Goal: Transaction & Acquisition: Purchase product/service

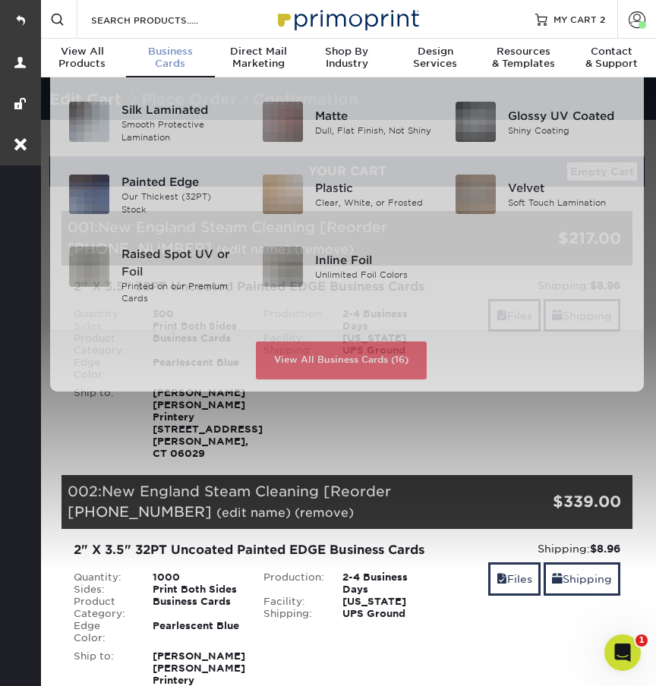
click at [181, 51] on span "Business" at bounding box center [170, 52] width 88 height 12
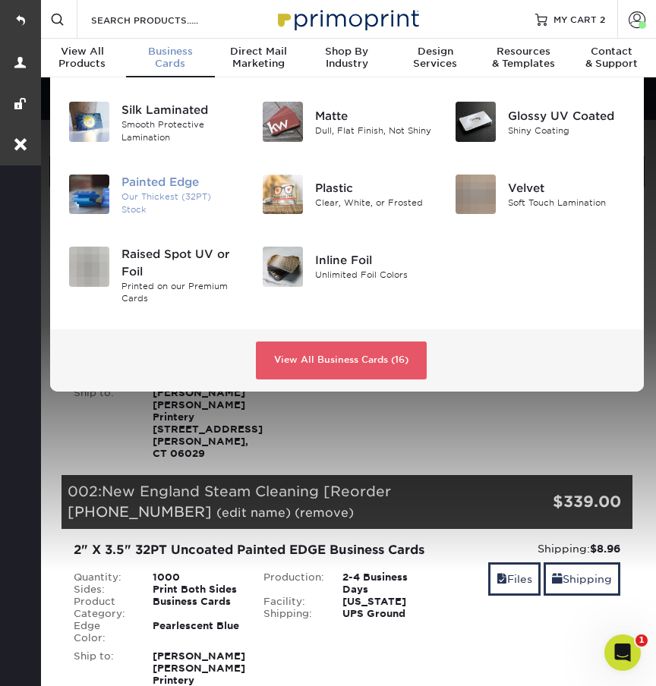
click at [181, 186] on div "Painted Edge" at bounding box center [180, 183] width 118 height 17
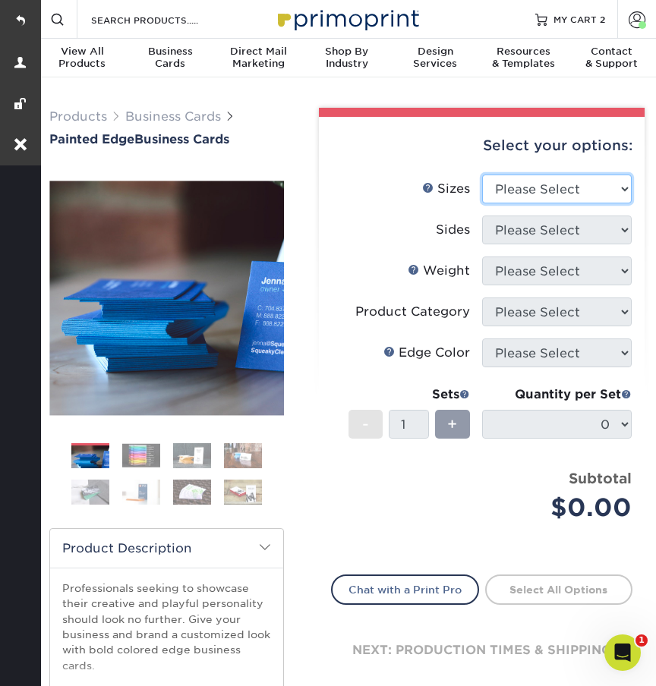
select select "2.00x3.50"
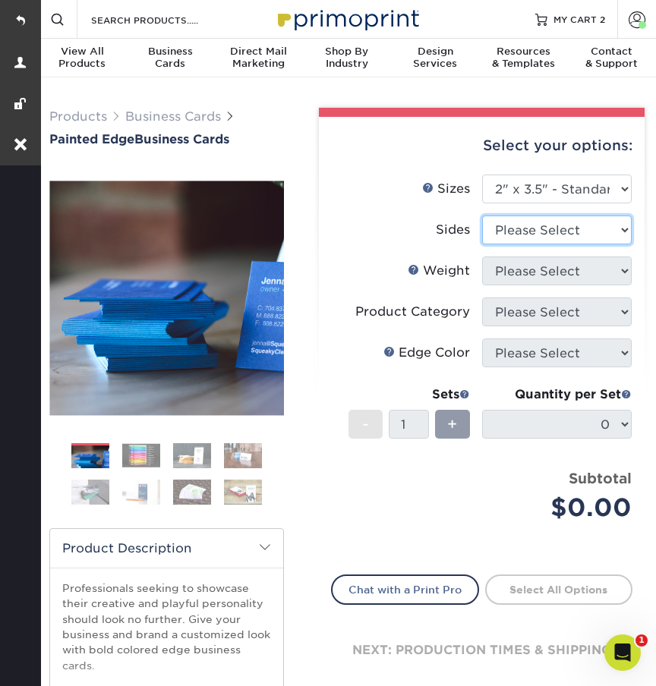
select select "13abbda7-1d64-4f25-8bb2-c179b224825d"
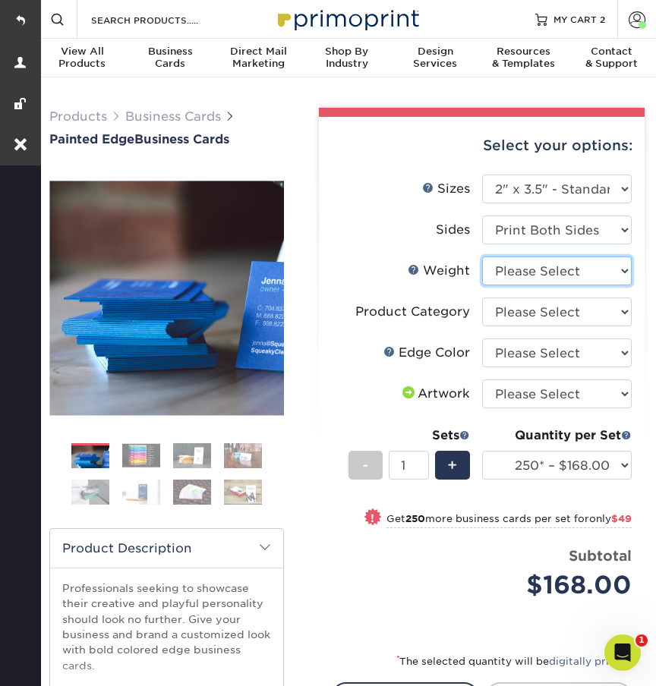
select select "32PTUC"
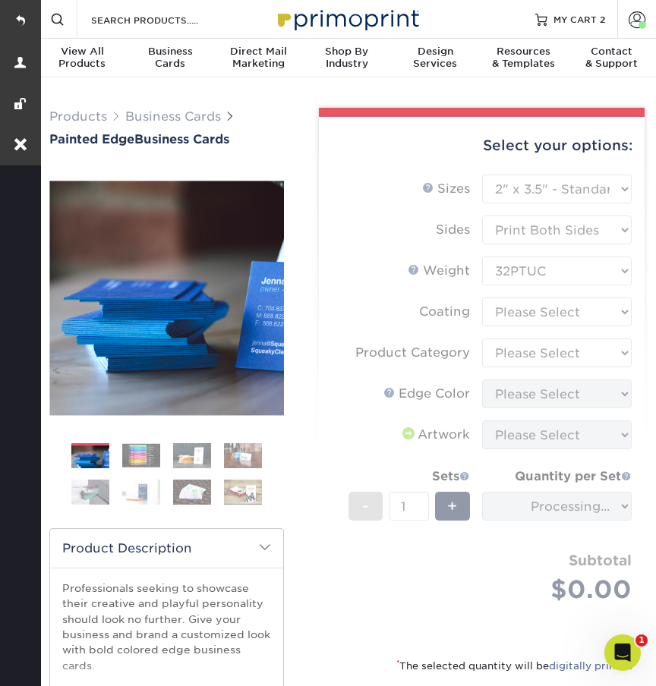
click at [512, 316] on form "Sizes Help Sizes Please Select 2" x 3.5" - Standard 2.125" x 3.375" - European …" at bounding box center [481, 407] width 301 height 464
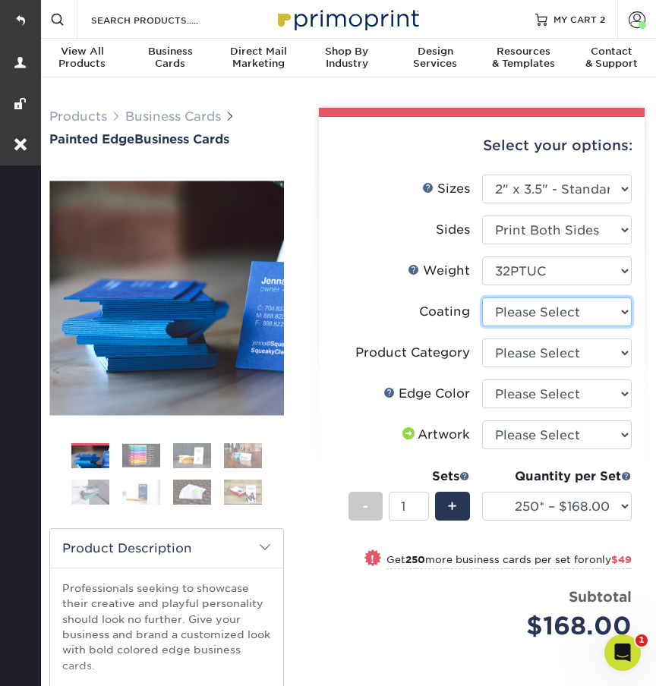
select select "3e7618de-abca-4bda-9f97-8b9129e913d8"
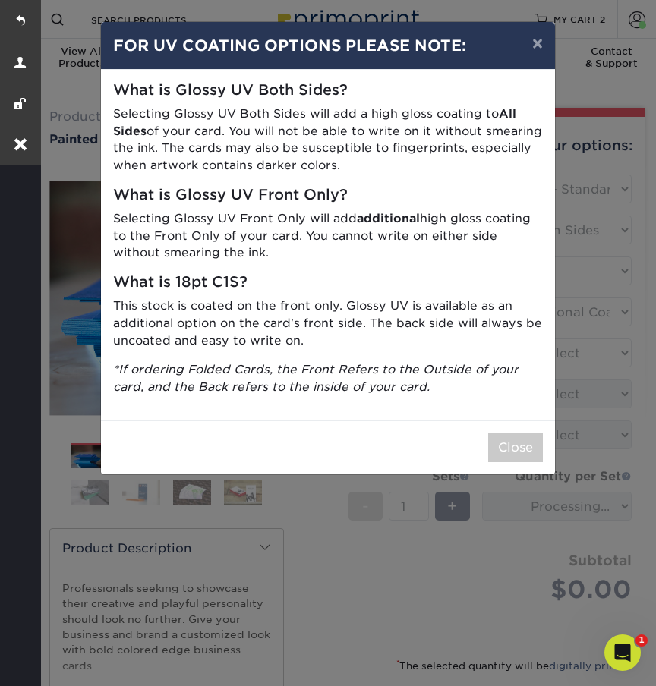
click at [523, 421] on div "Close" at bounding box center [328, 447] width 454 height 54
click at [518, 435] on button "Close" at bounding box center [515, 447] width 55 height 29
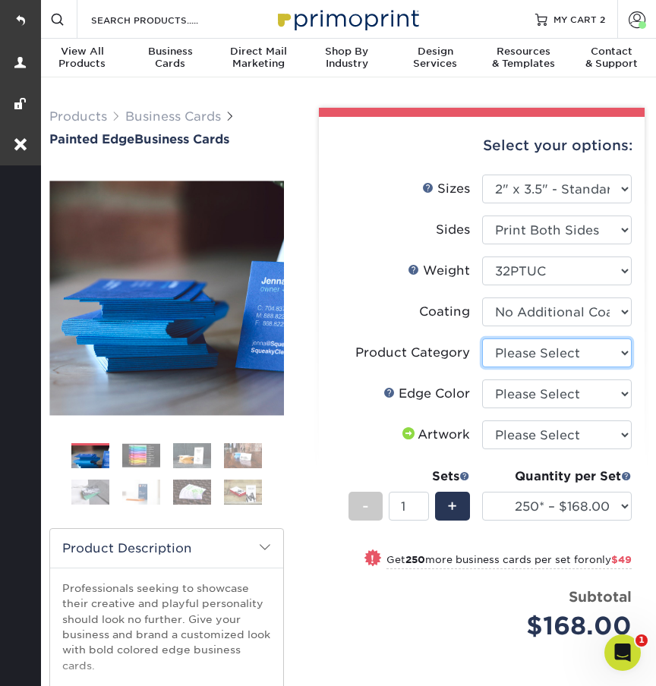
select select "3b5148f1-0588-4f88-a218-97bcfdce65c1"
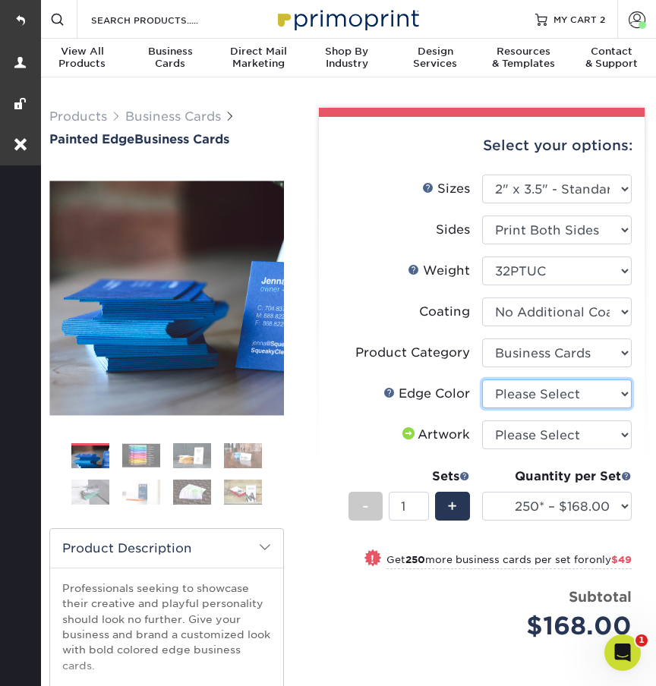
select select "211cd225-22d2-46f5-b9be-c5fa0d34557d"
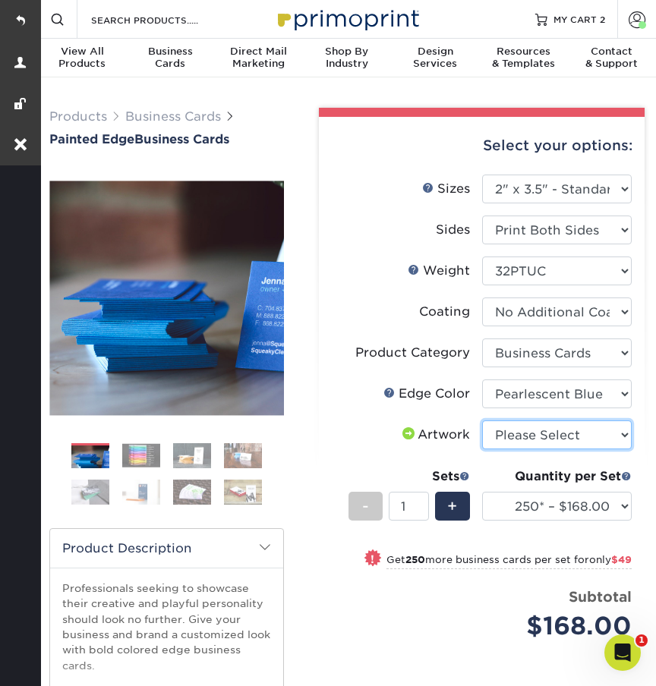
select select "upload"
click at [62, 21] on span at bounding box center [57, 19] width 14 height 14
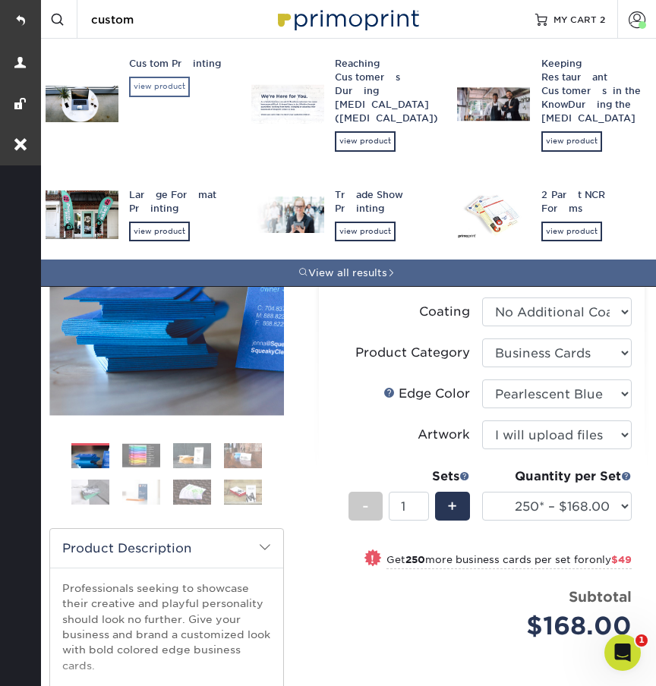
type input "custom"
click at [165, 87] on div "view product" at bounding box center [159, 87] width 61 height 20
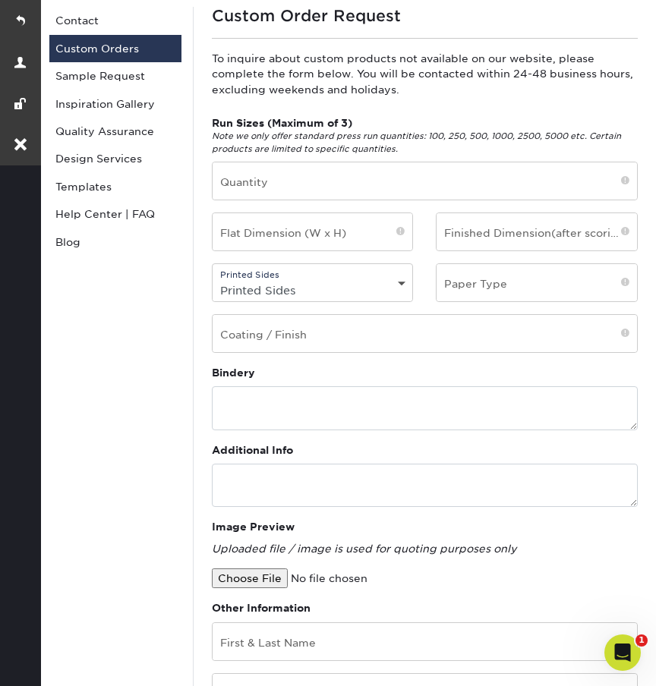
scroll to position [139, 0]
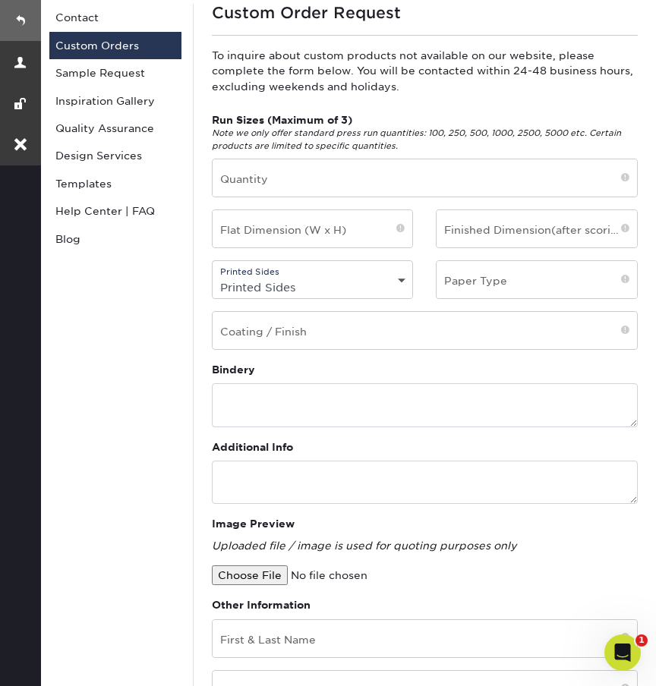
click at [24, 16] on link at bounding box center [20, 20] width 41 height 41
